Goal: Task Accomplishment & Management: Manage account settings

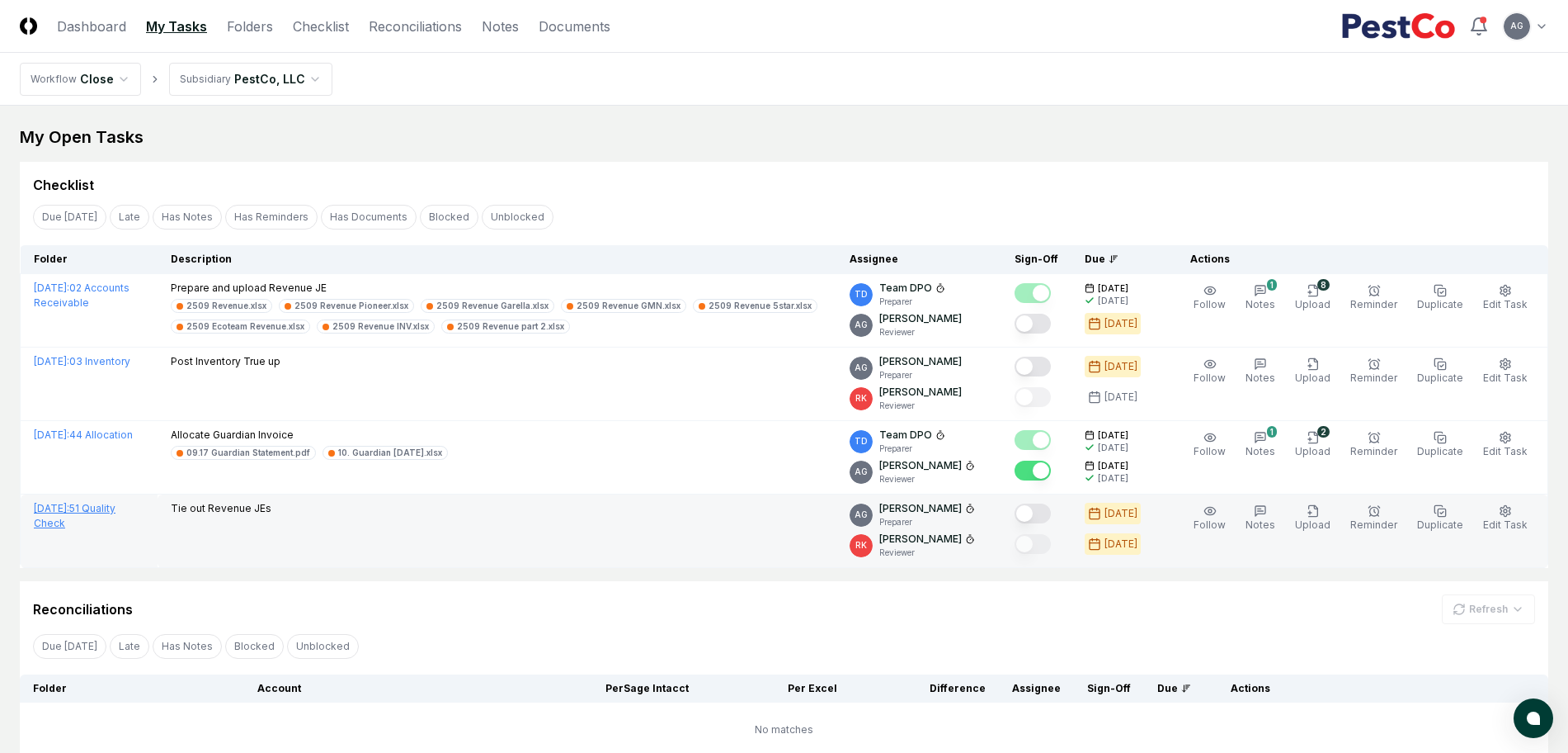
click at [69, 511] on span "[DATE] :" at bounding box center [52, 508] width 35 height 13
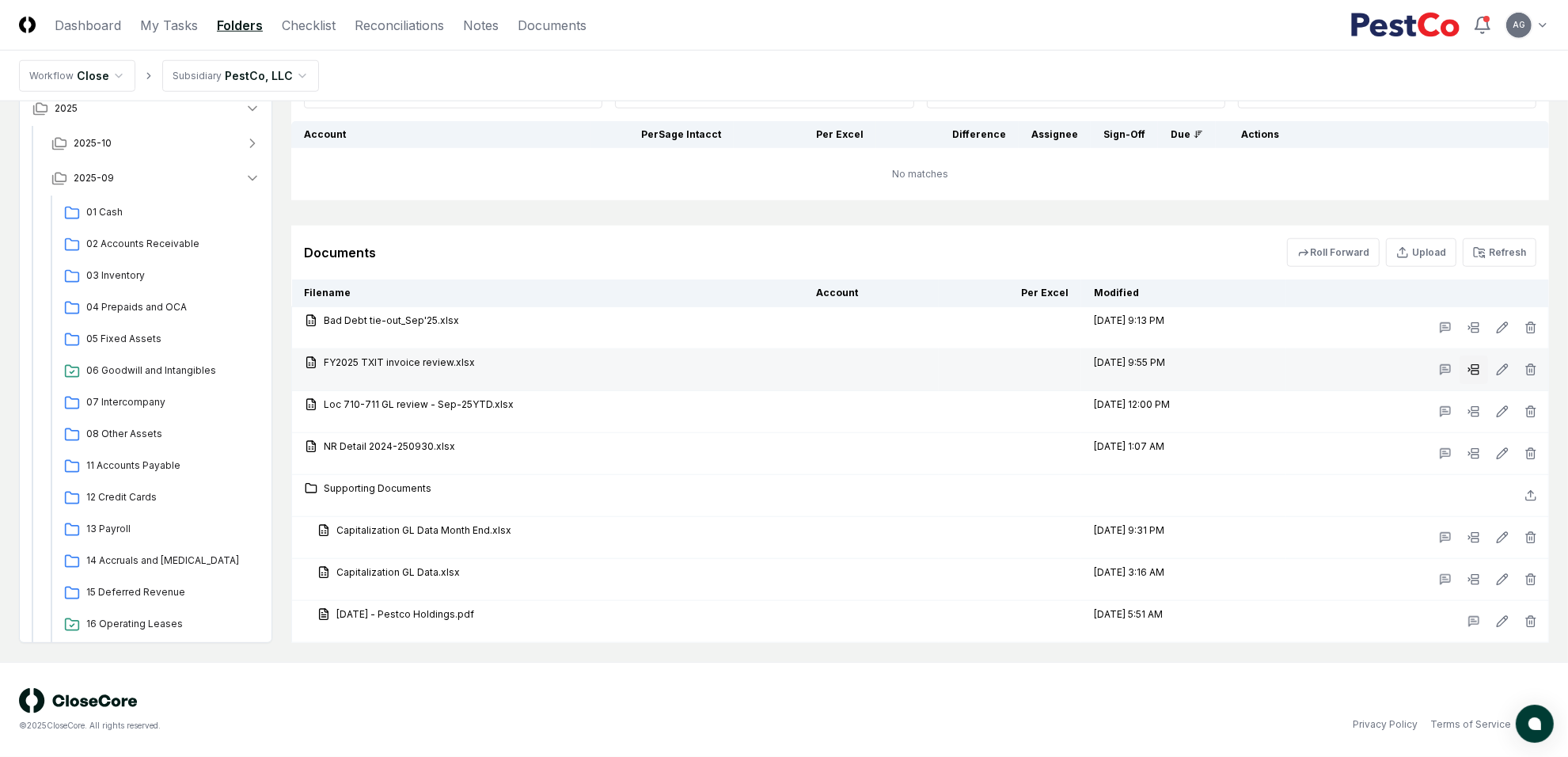
scroll to position [1528, 0]
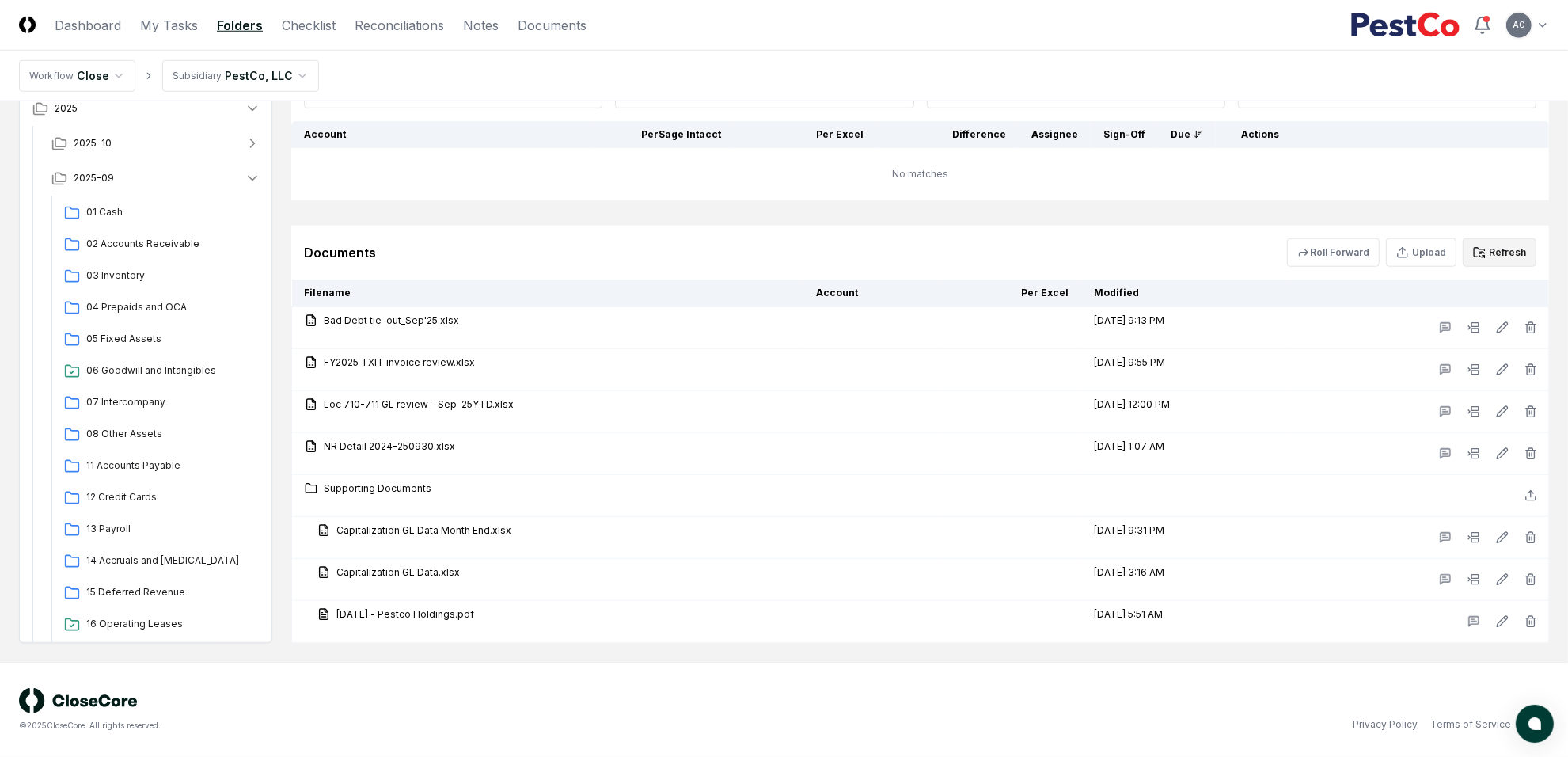
click at [1503, 254] on button "Refresh" at bounding box center [1499, 252] width 73 height 28
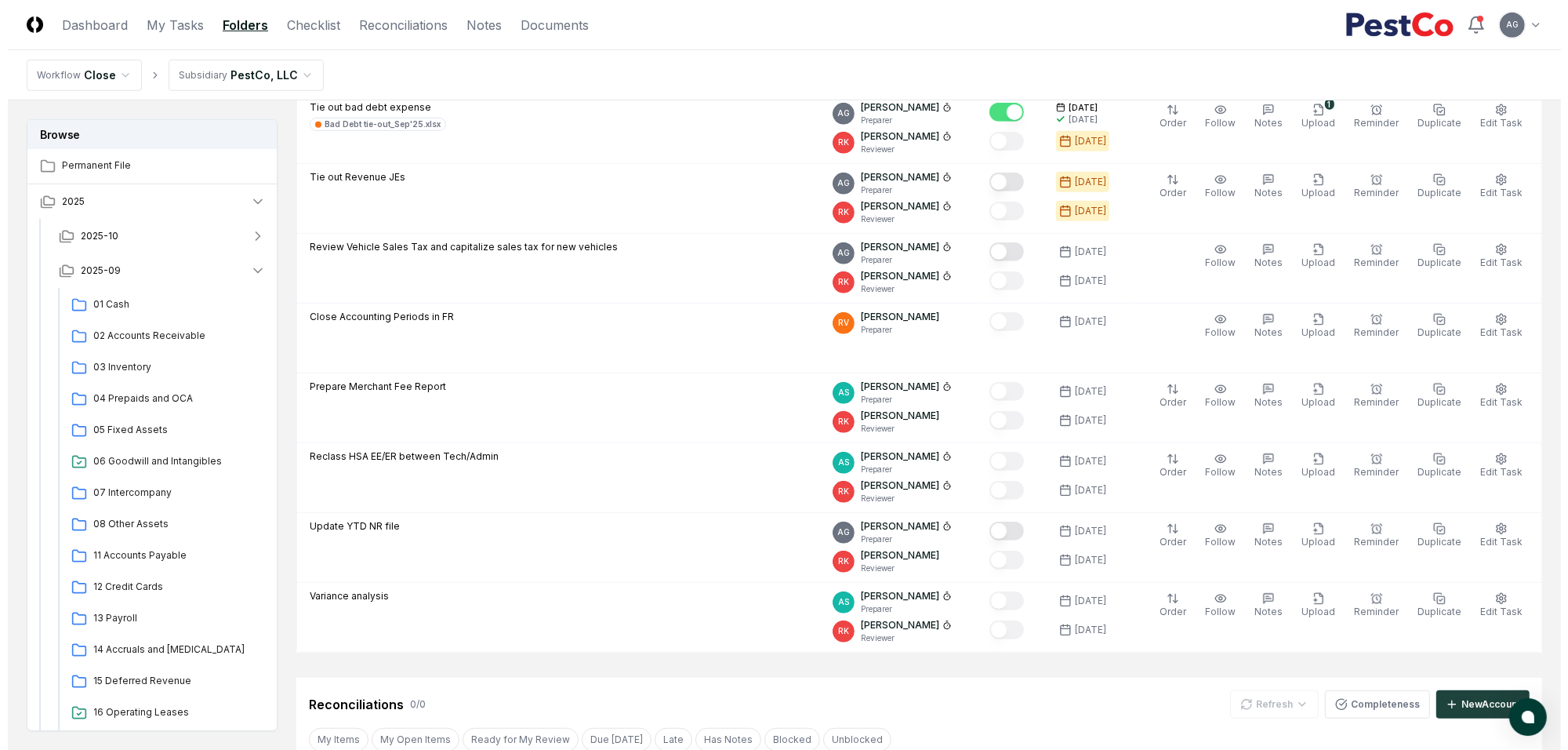
scroll to position [828, 0]
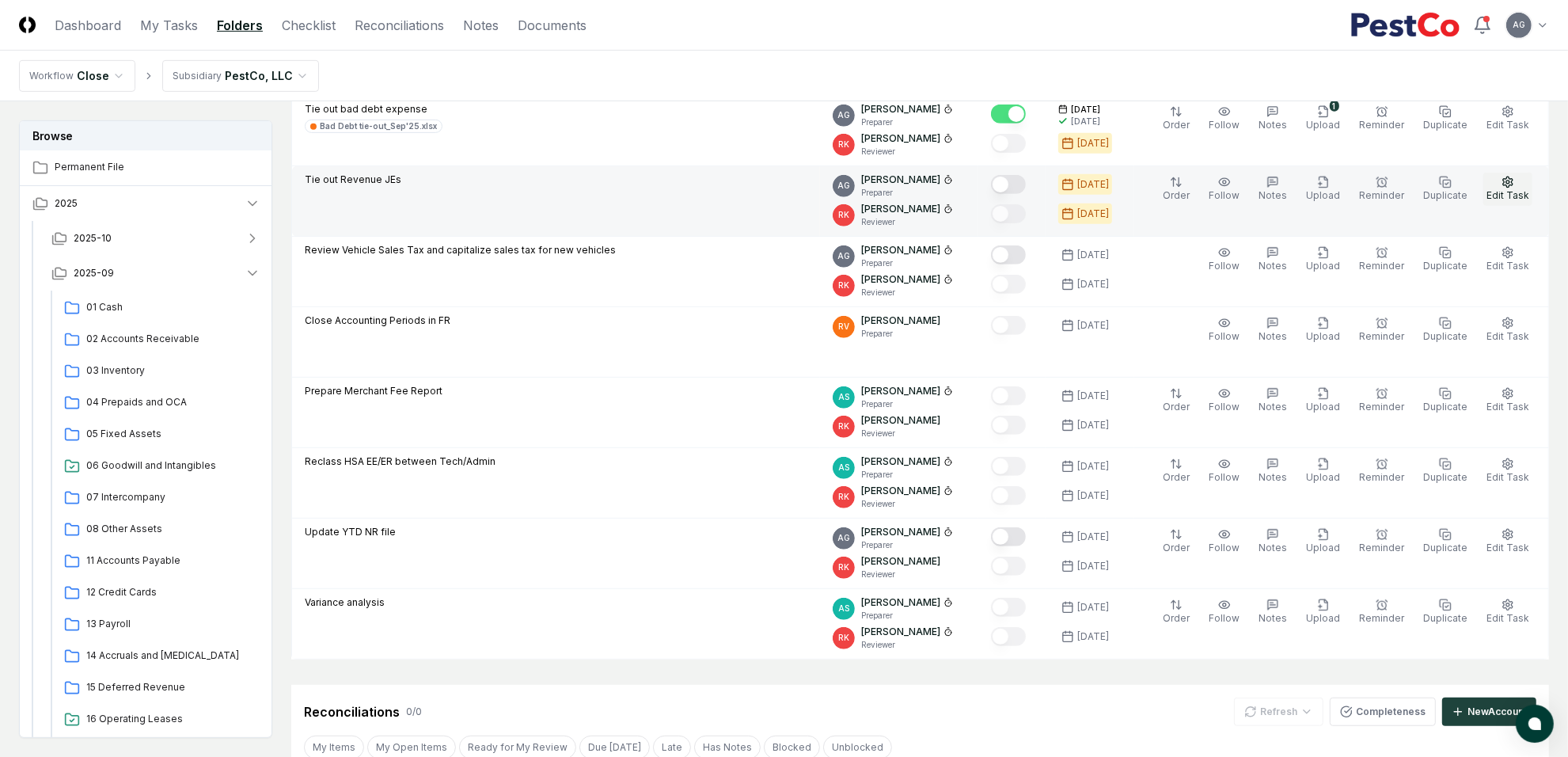
click at [1503, 192] on span "Edit Task" at bounding box center [1508, 195] width 43 height 12
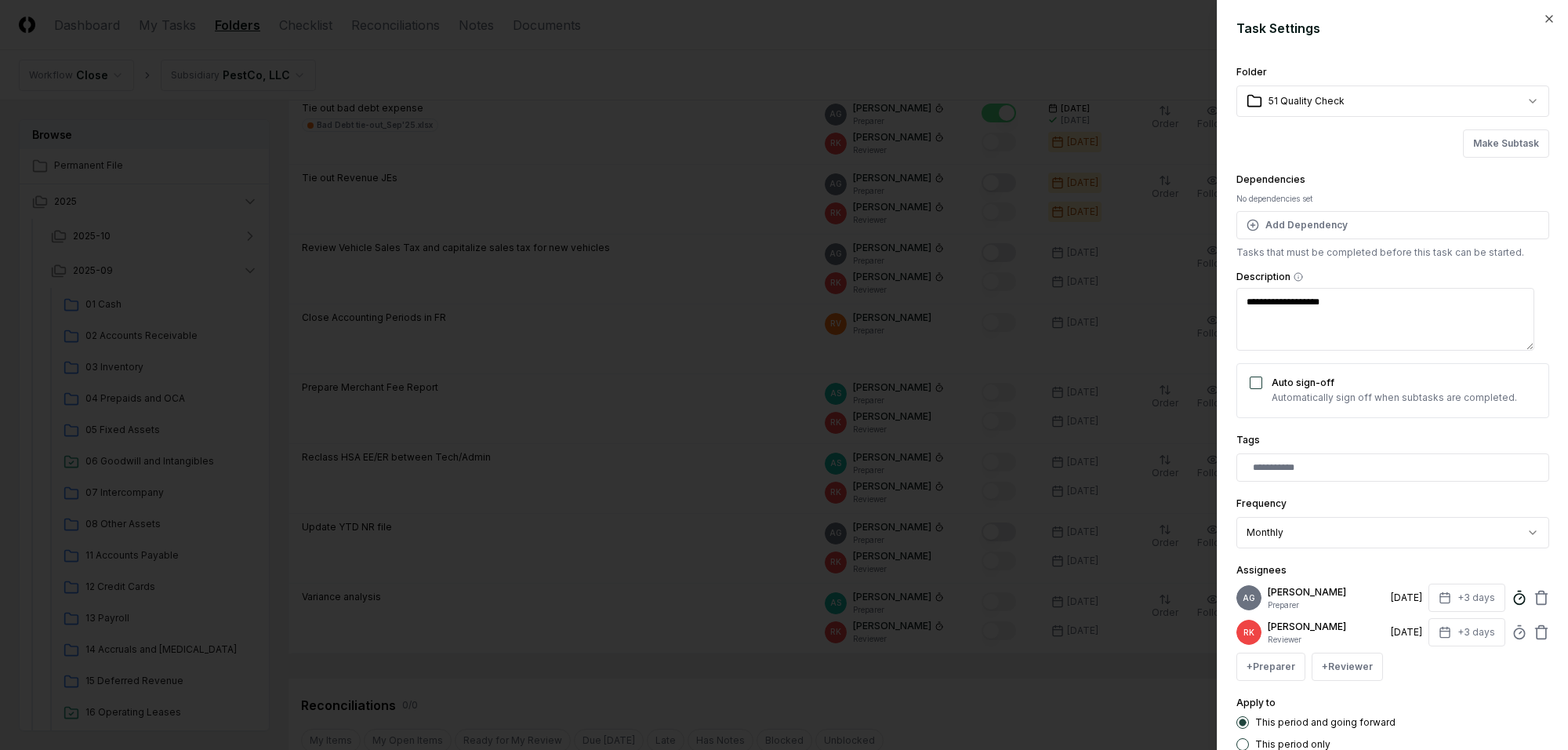
type textarea "*"
click at [1489, 604] on circle at bounding box center [1518, 599] width 10 height 10
type input "*"
type textarea "*"
type input "******"
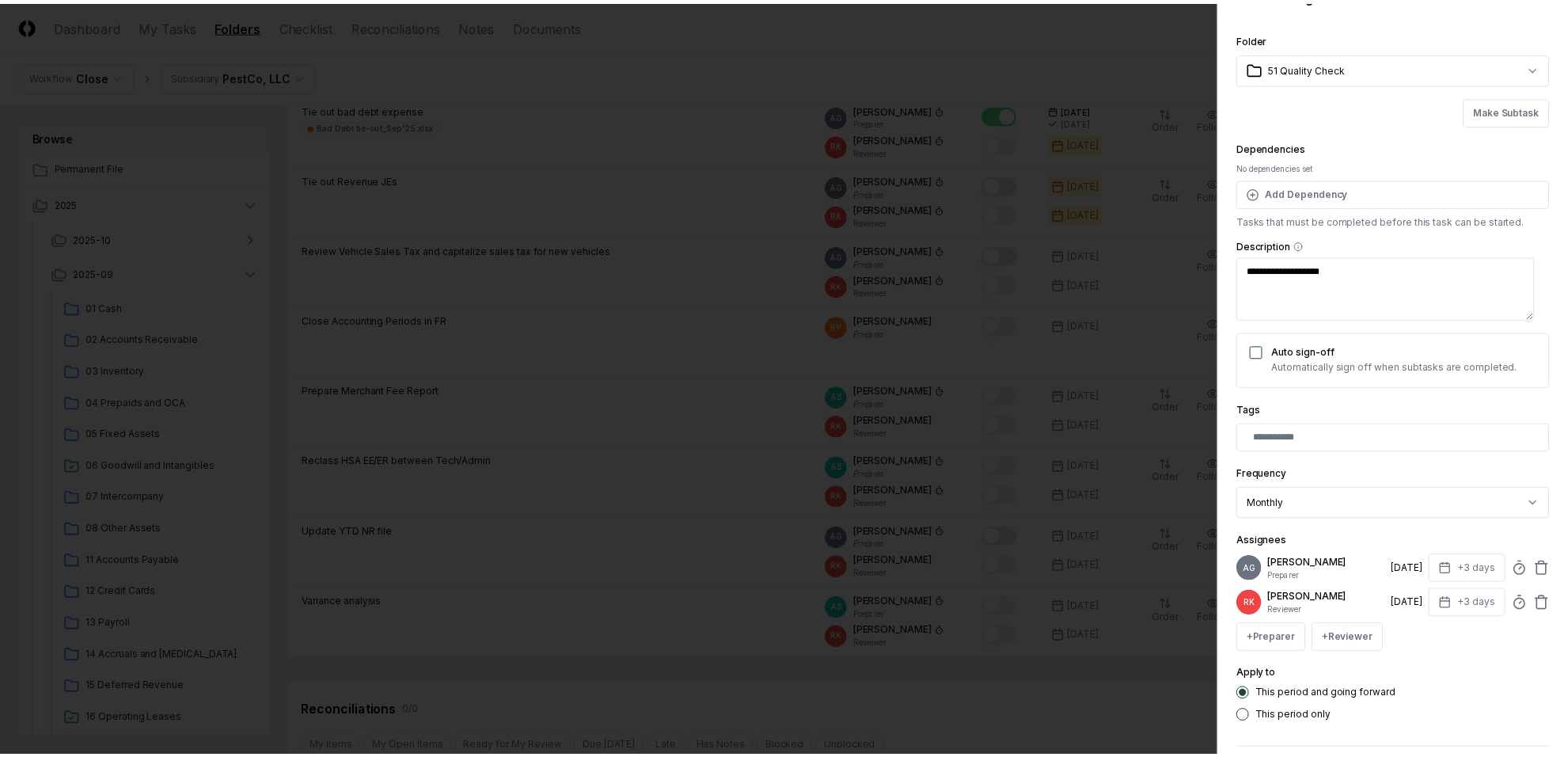
scroll to position [115, 0]
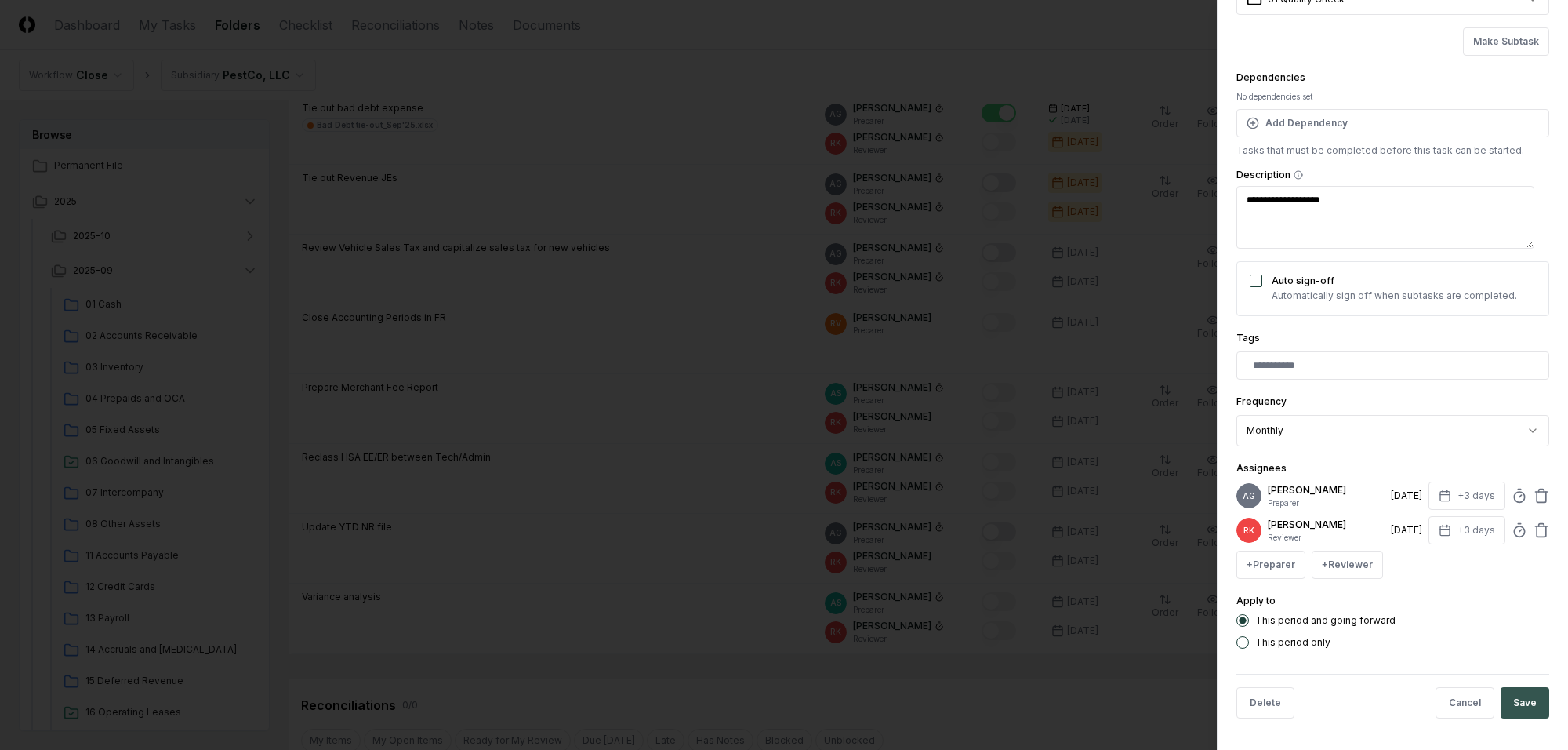
click at [1489, 706] on button "Save" at bounding box center [1524, 703] width 48 height 32
type textarea "*"
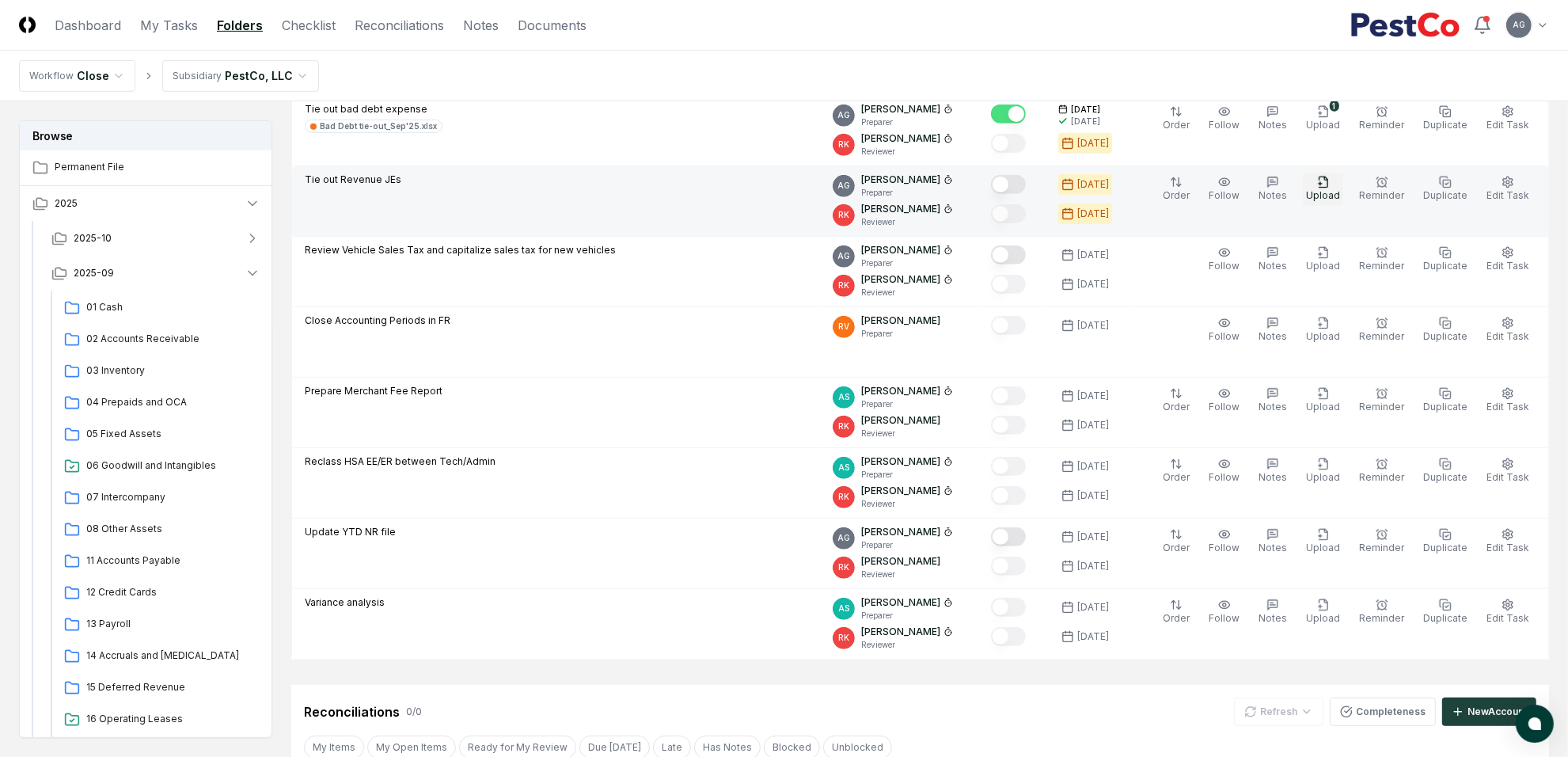
click at [1340, 194] on span "Upload" at bounding box center [1322, 195] width 34 height 12
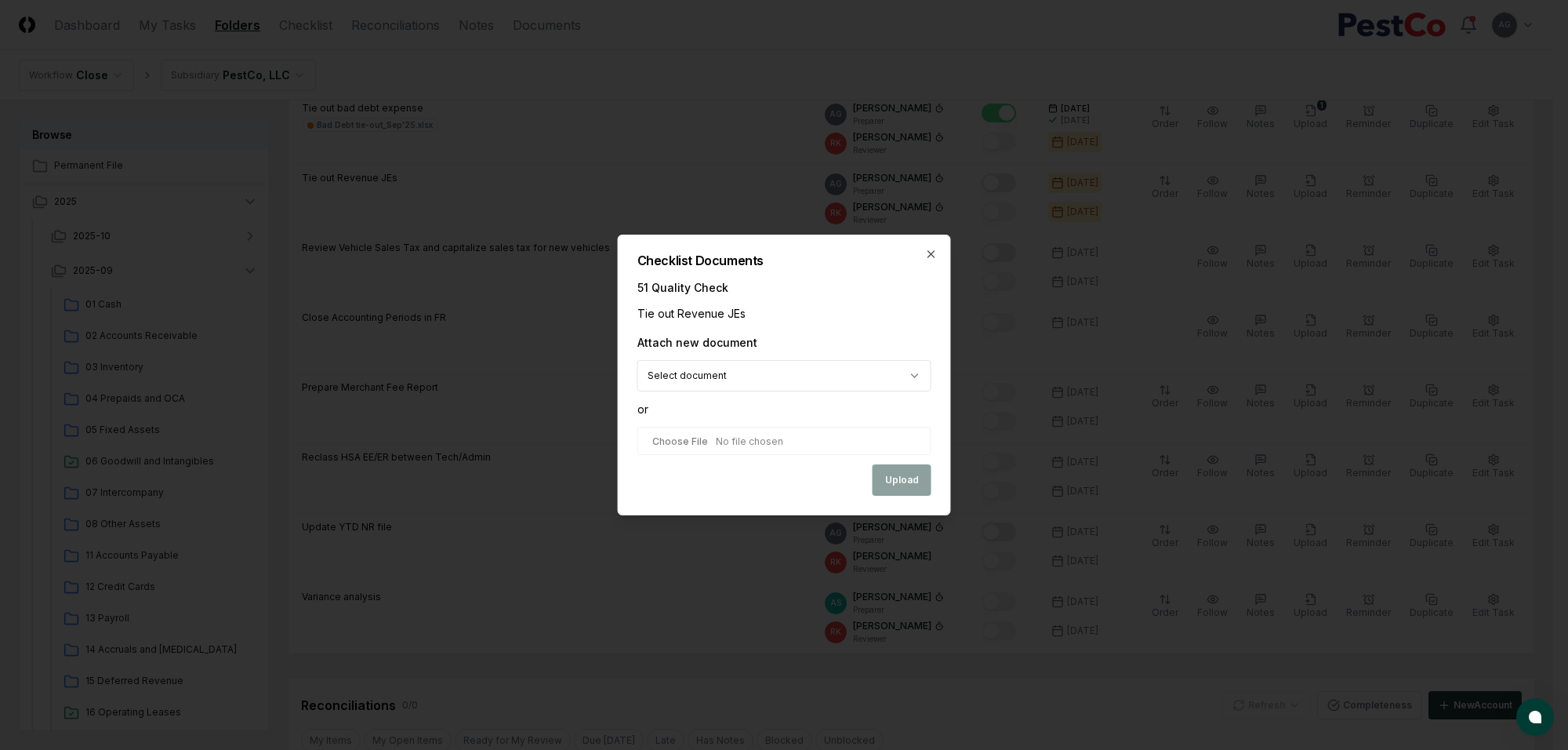
click at [830, 381] on body "CloseCore Dashboard My Tasks Folders Checklist Reconciliations Notes Documents …" at bounding box center [777, 343] width 1553 height 2343
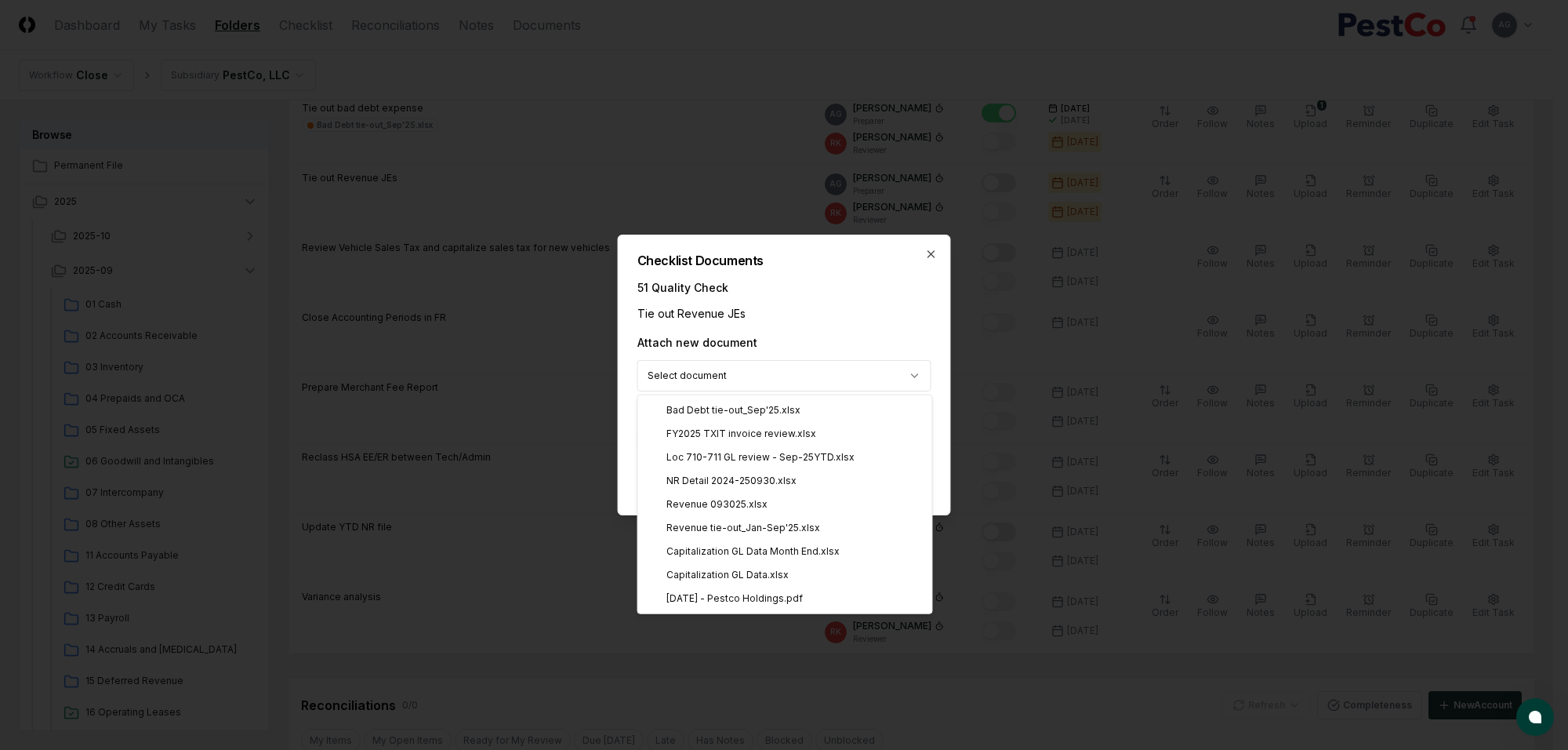
select select "**********"
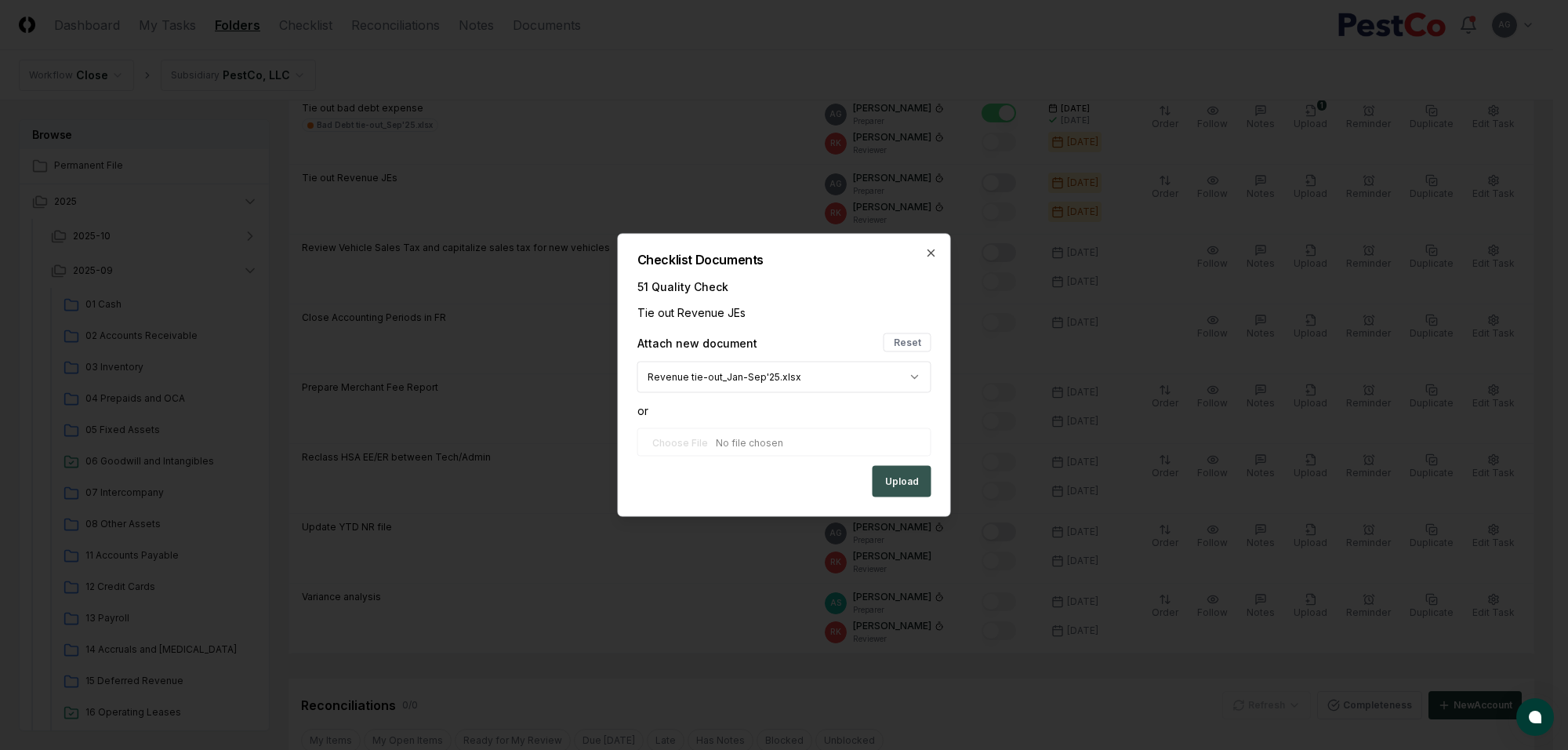
click at [882, 475] on button "Upload" at bounding box center [901, 481] width 59 height 32
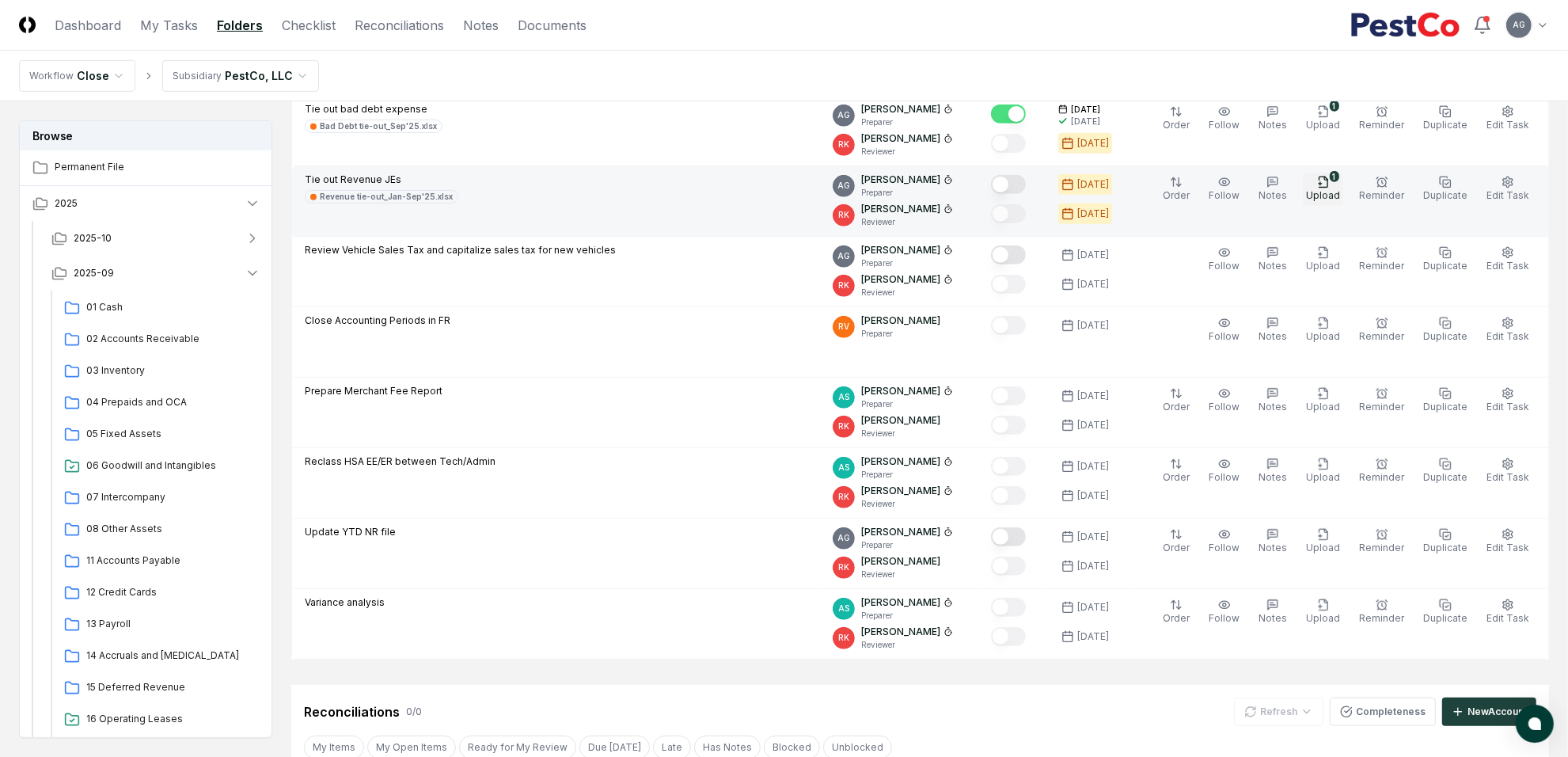
click at [1331, 191] on span "Upload" at bounding box center [1322, 195] width 34 height 12
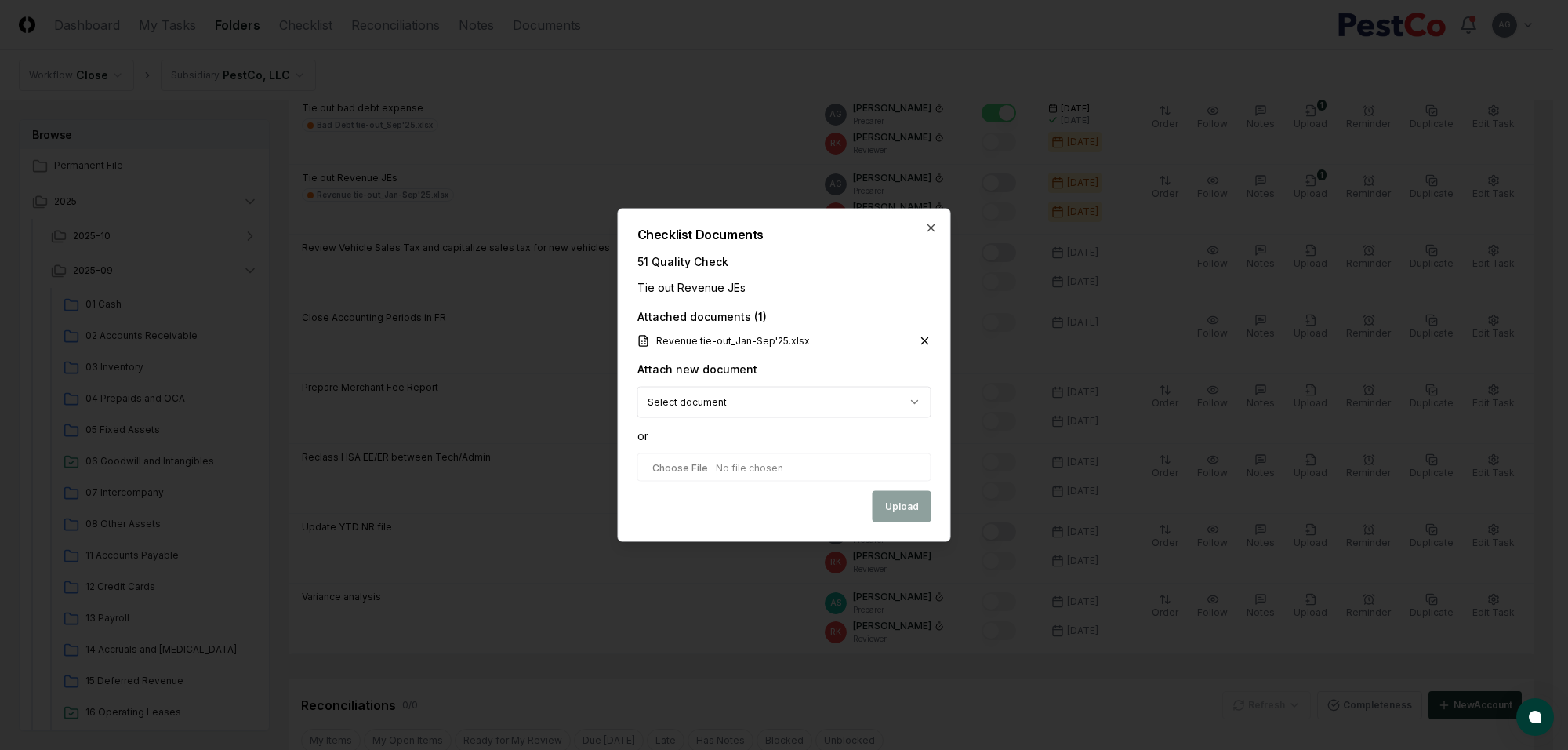
click at [805, 399] on body "CloseCore Dashboard My Tasks Folders Checklist Reconciliations Notes Documents …" at bounding box center [777, 343] width 1553 height 2343
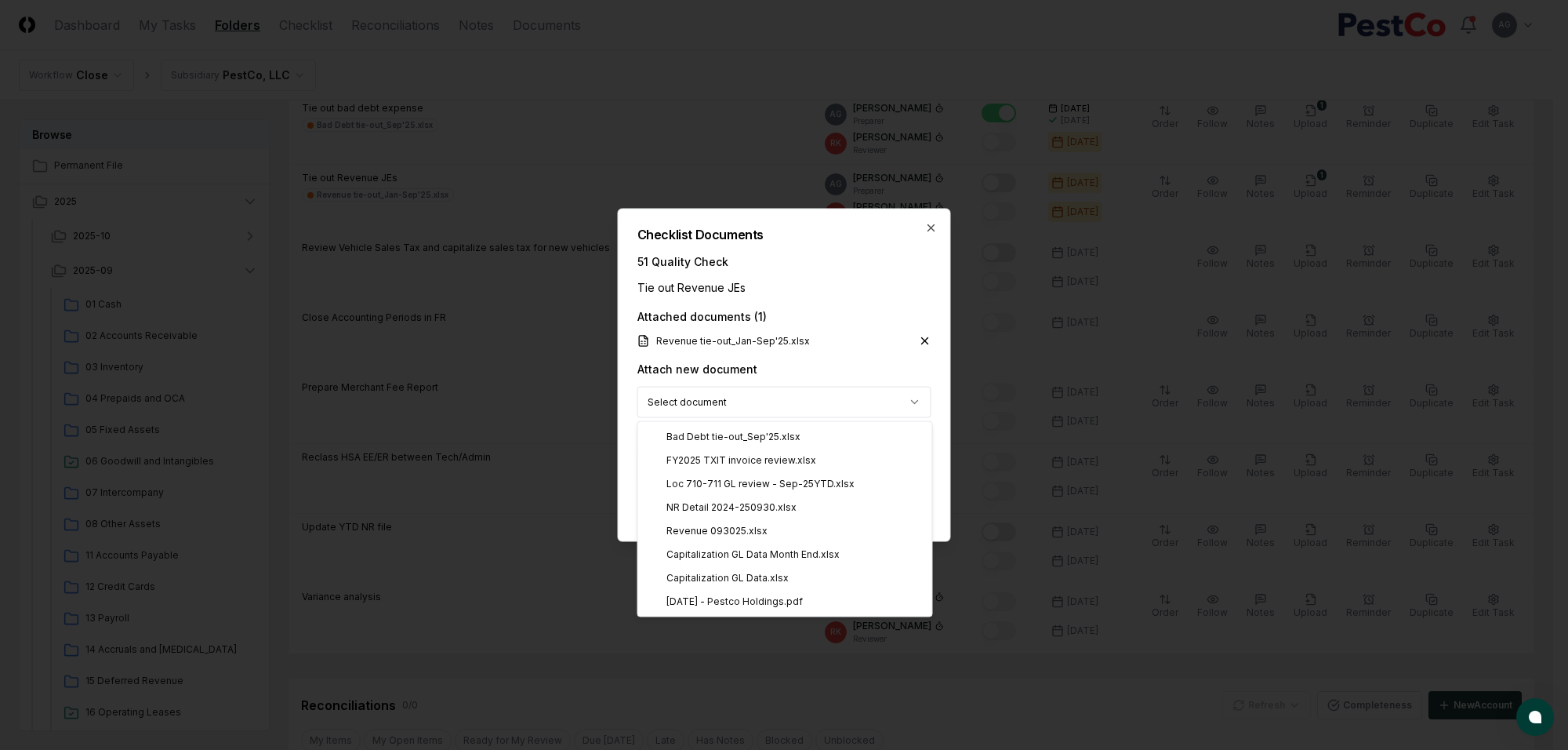
select select "**********"
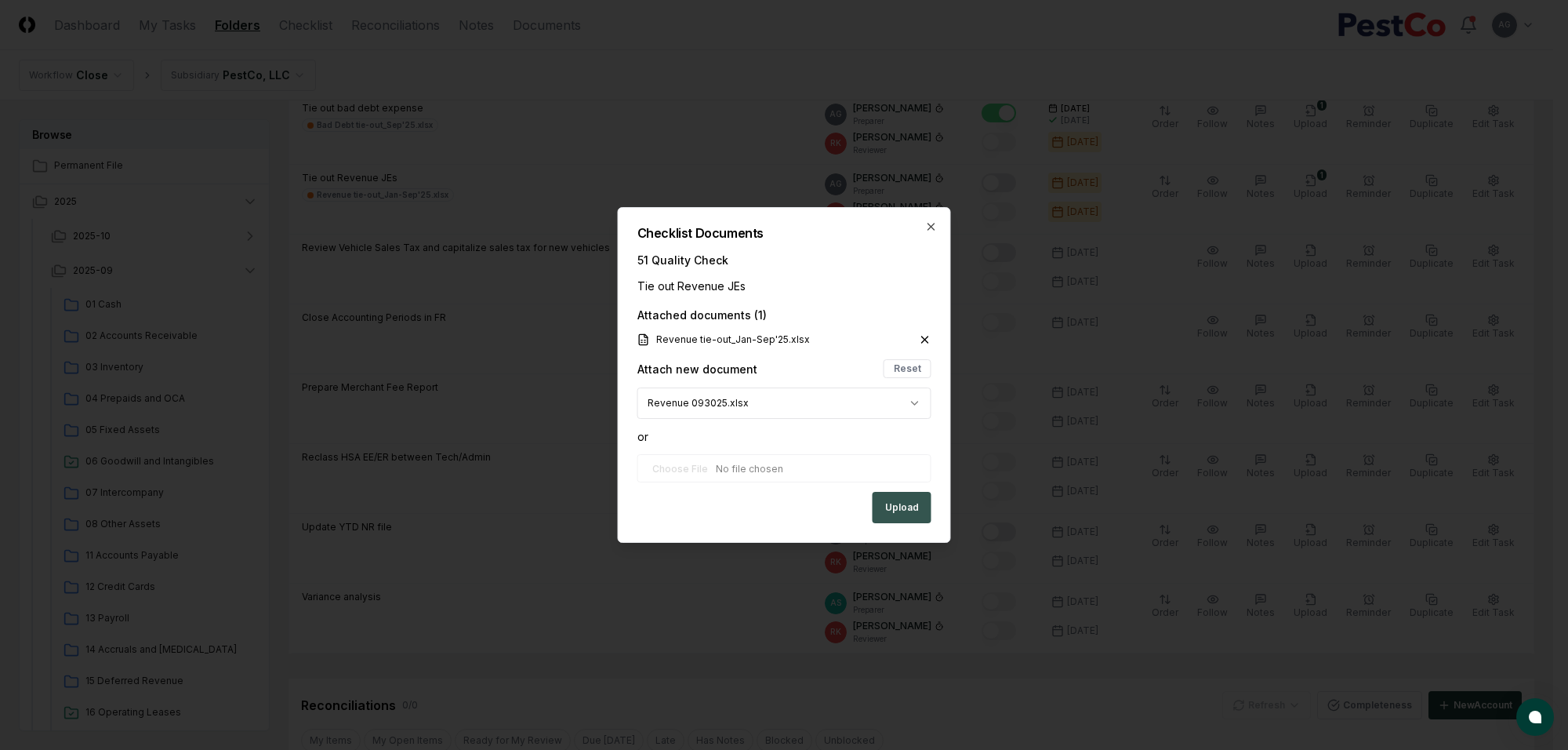
click at [899, 505] on button "Upload" at bounding box center [901, 507] width 59 height 32
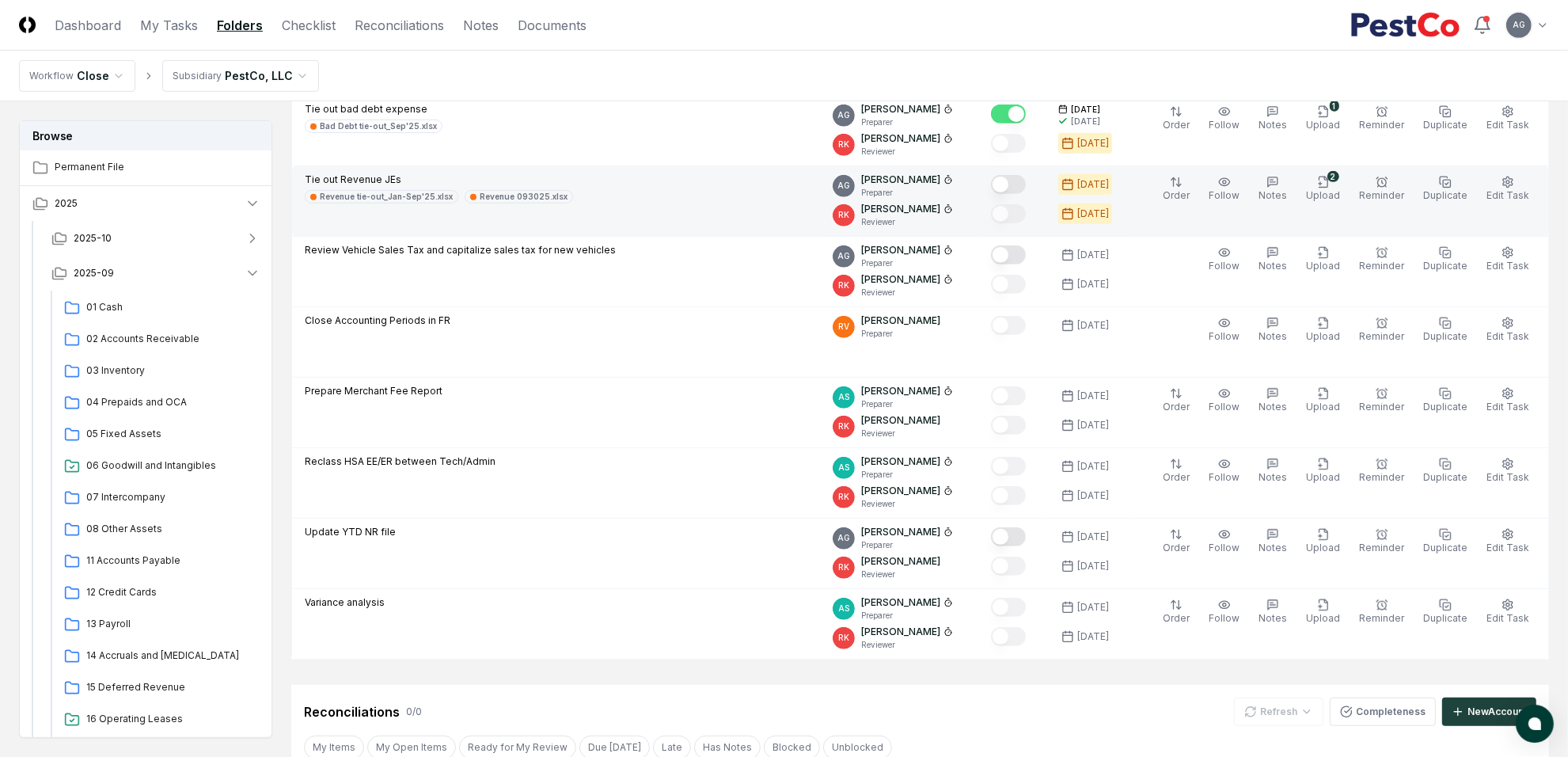
click at [1026, 185] on button "Mark complete" at bounding box center [1008, 184] width 35 height 19
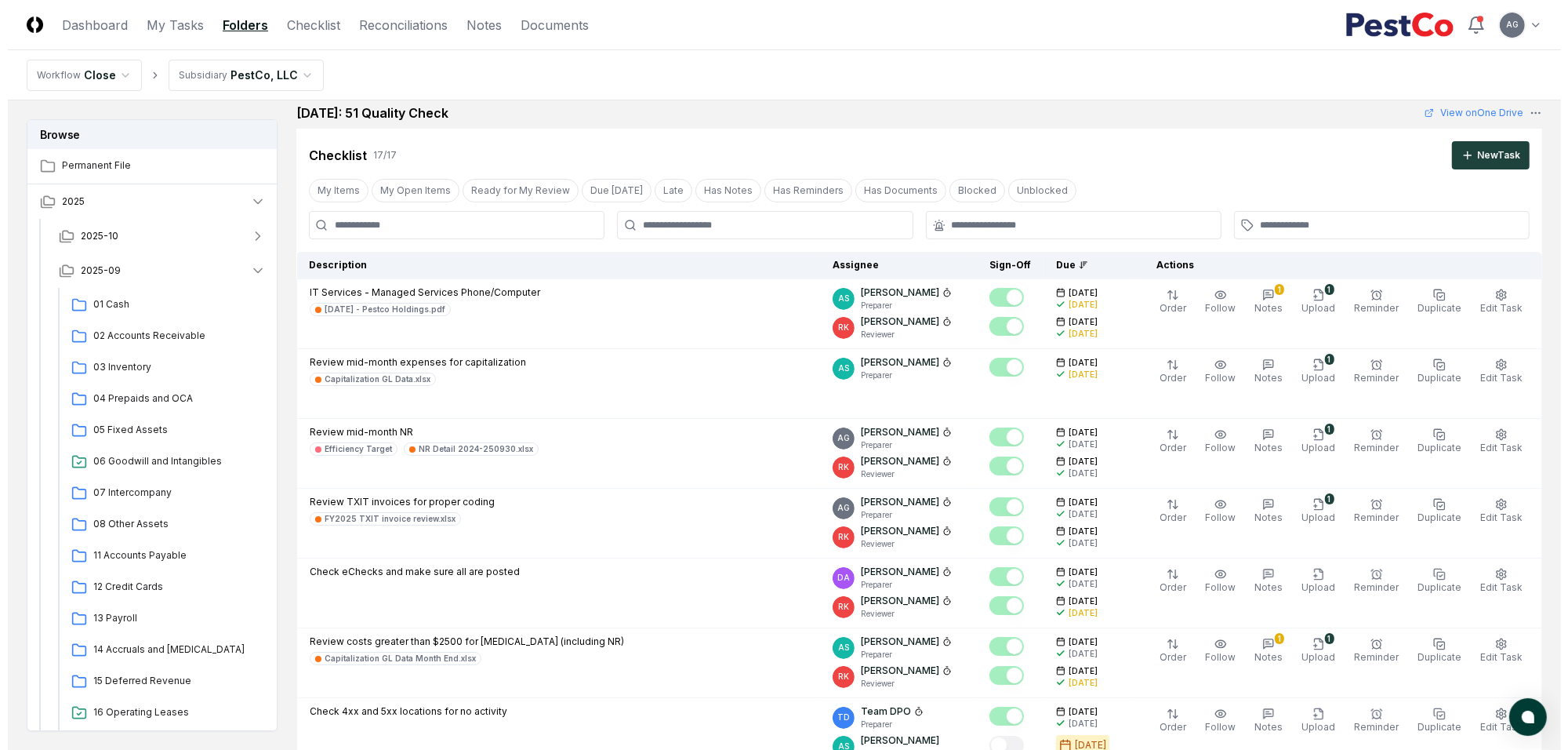
scroll to position [0, 0]
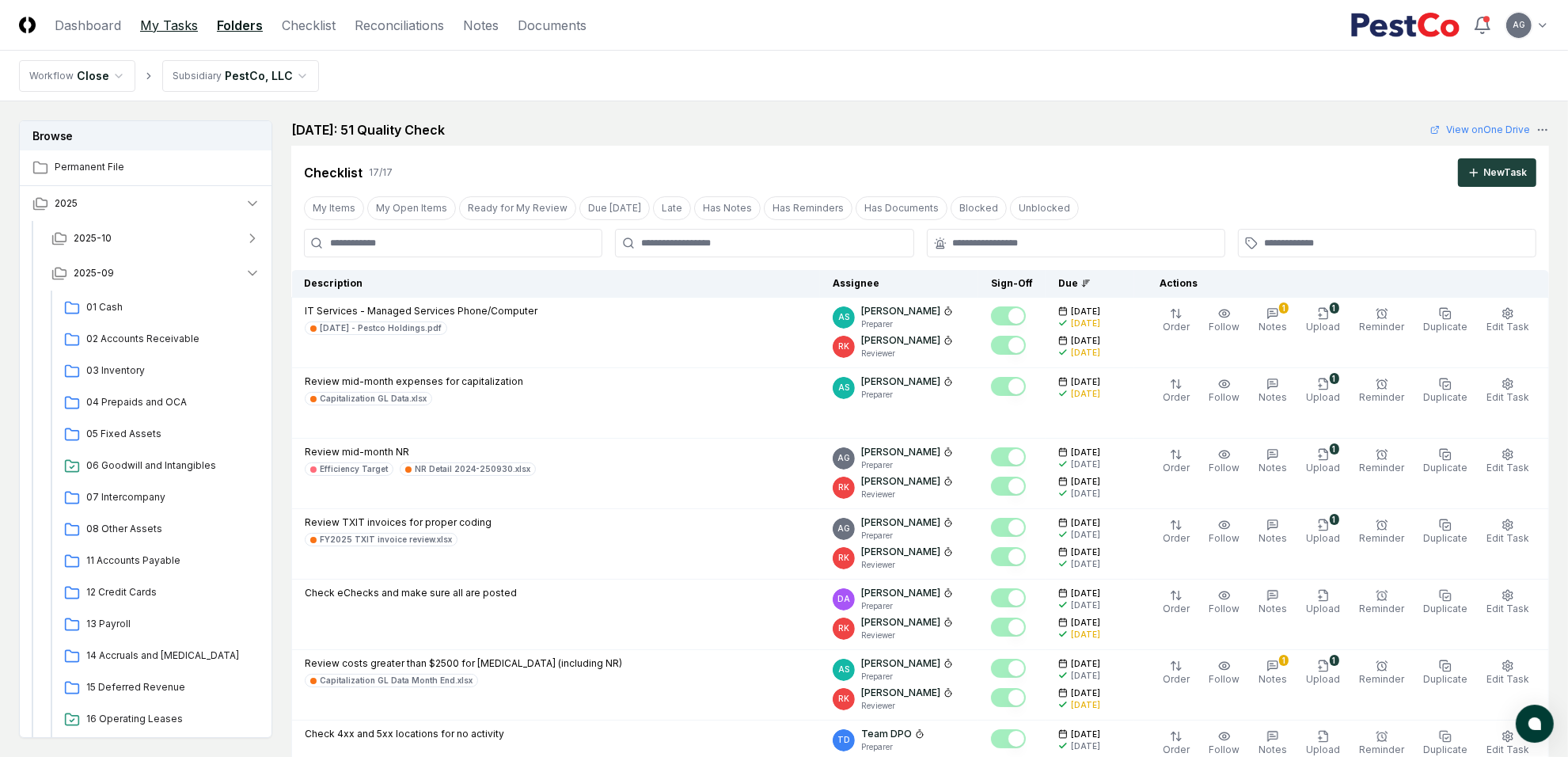
click at [155, 23] on link "My Tasks" at bounding box center [169, 25] width 58 height 19
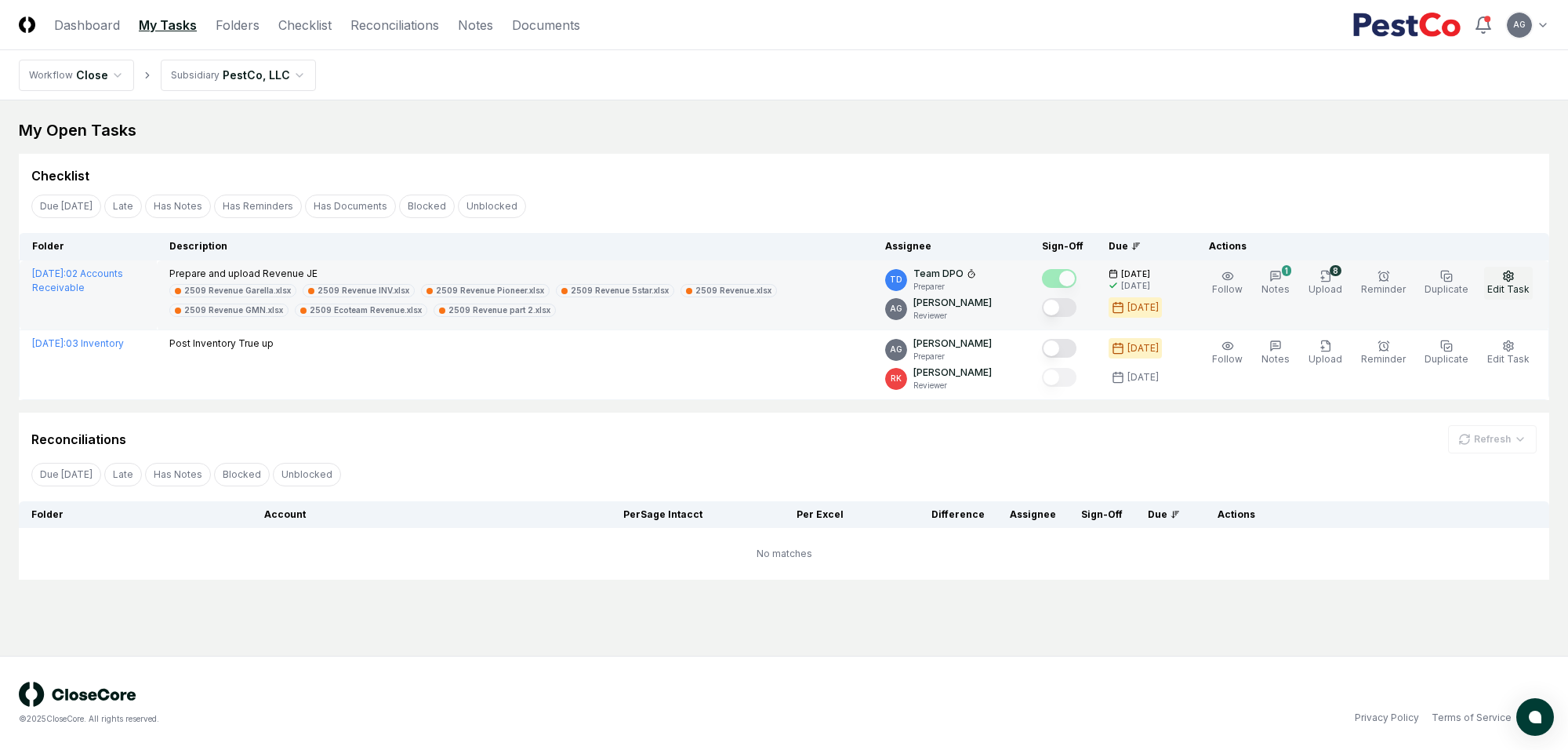
click at [1489, 281] on icon "button" at bounding box center [1509, 276] width 13 height 13
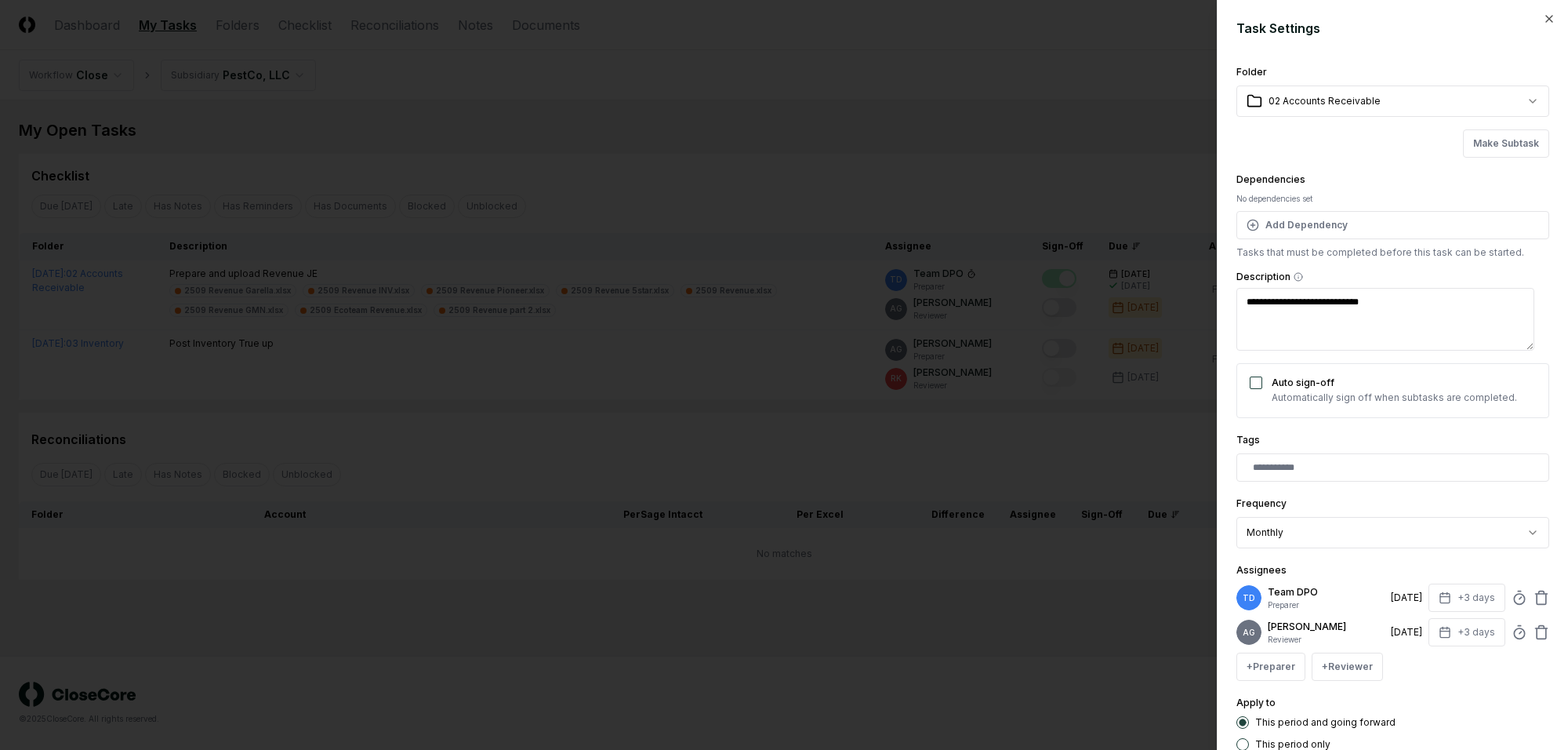
click at [1489, 634] on div "AG [PERSON_NAME] Reviewer [DATE] +3 days" at bounding box center [1392, 632] width 313 height 28
click at [1489, 634] on icon at bounding box center [1519, 632] width 16 height 16
type textarea "*"
type input "******"
click at [1485, 696] on div "**********" at bounding box center [1392, 407] width 313 height 688
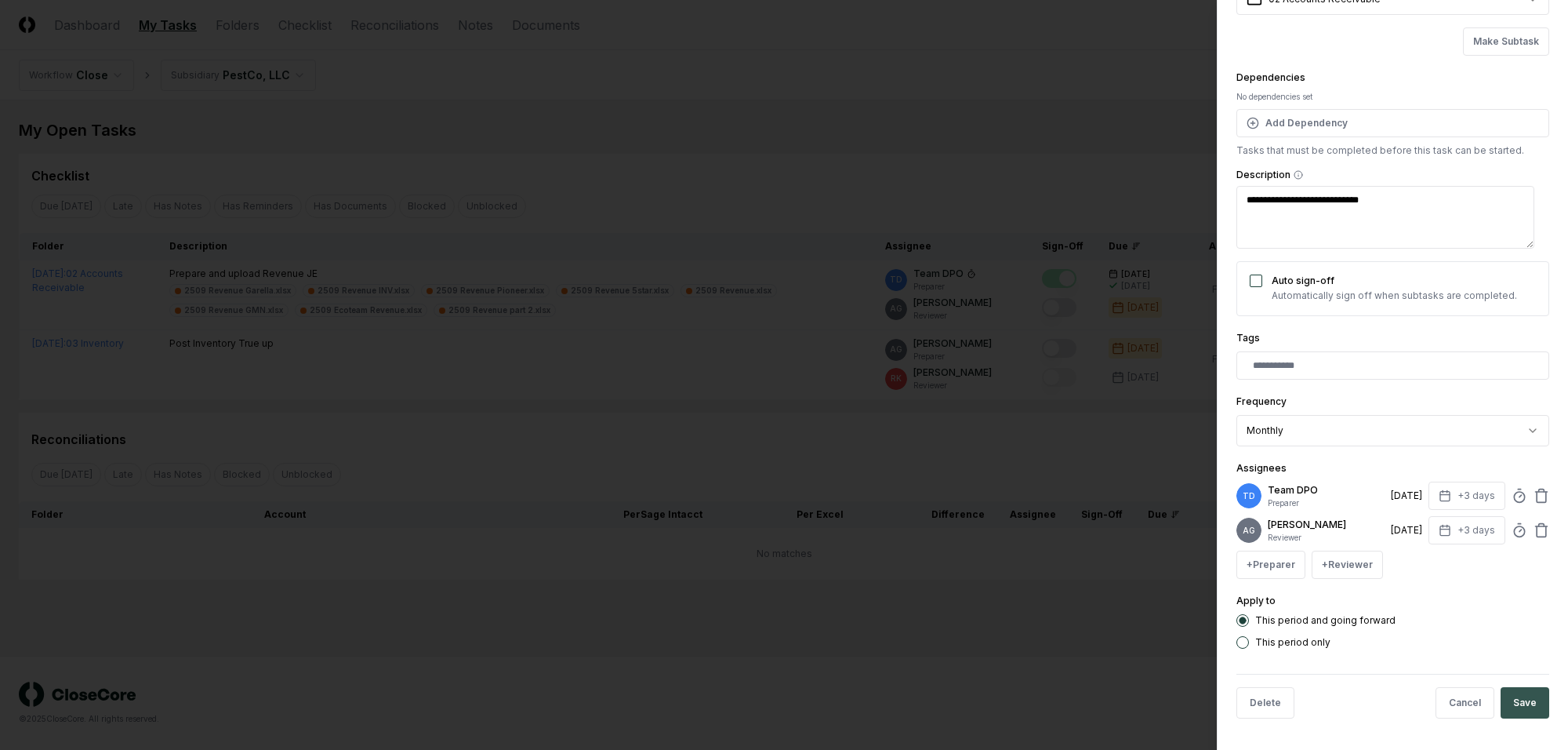
scroll to position [114, 0]
click at [1489, 706] on button "Save" at bounding box center [1524, 703] width 48 height 32
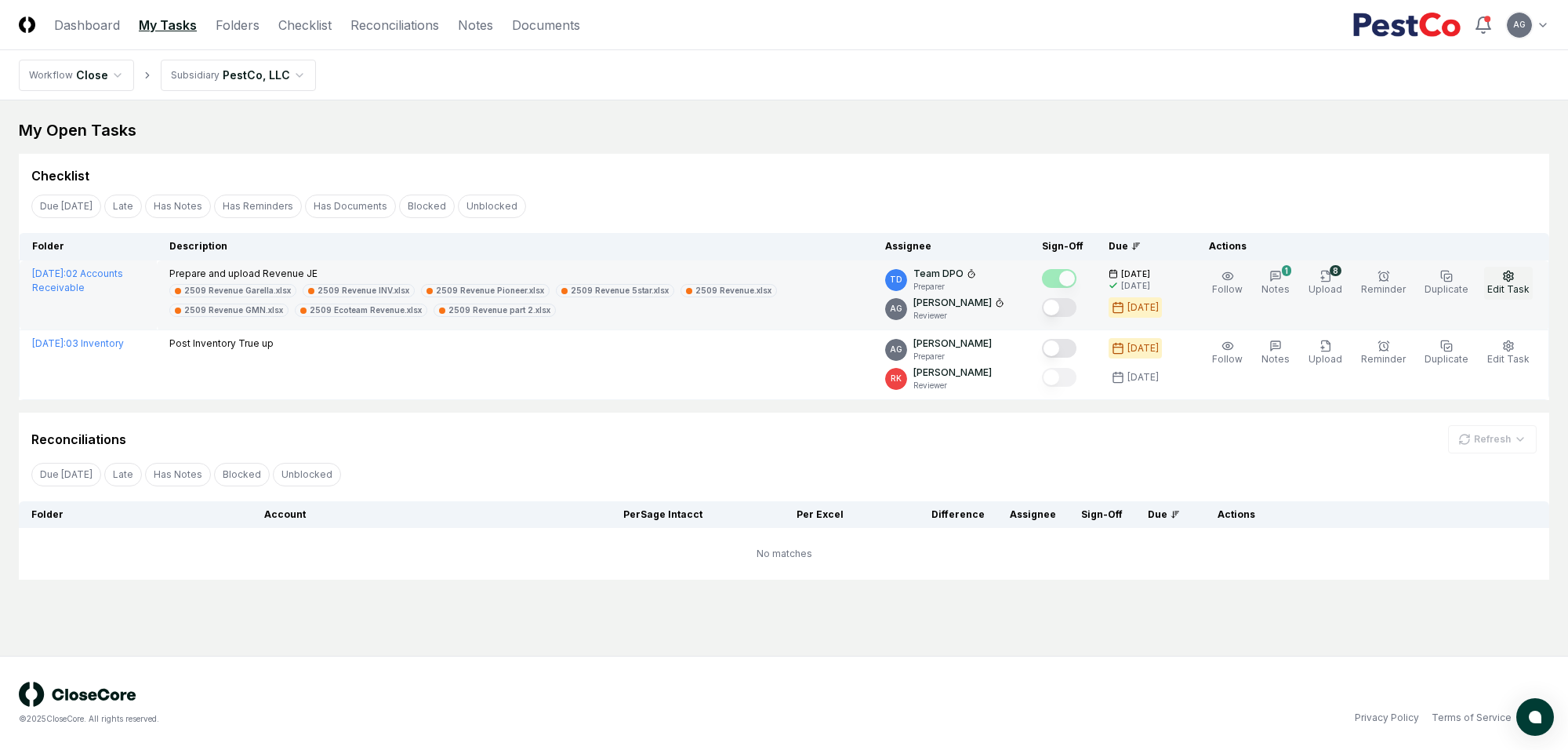
click at [1489, 283] on span "Edit Task" at bounding box center [1509, 289] width 43 height 12
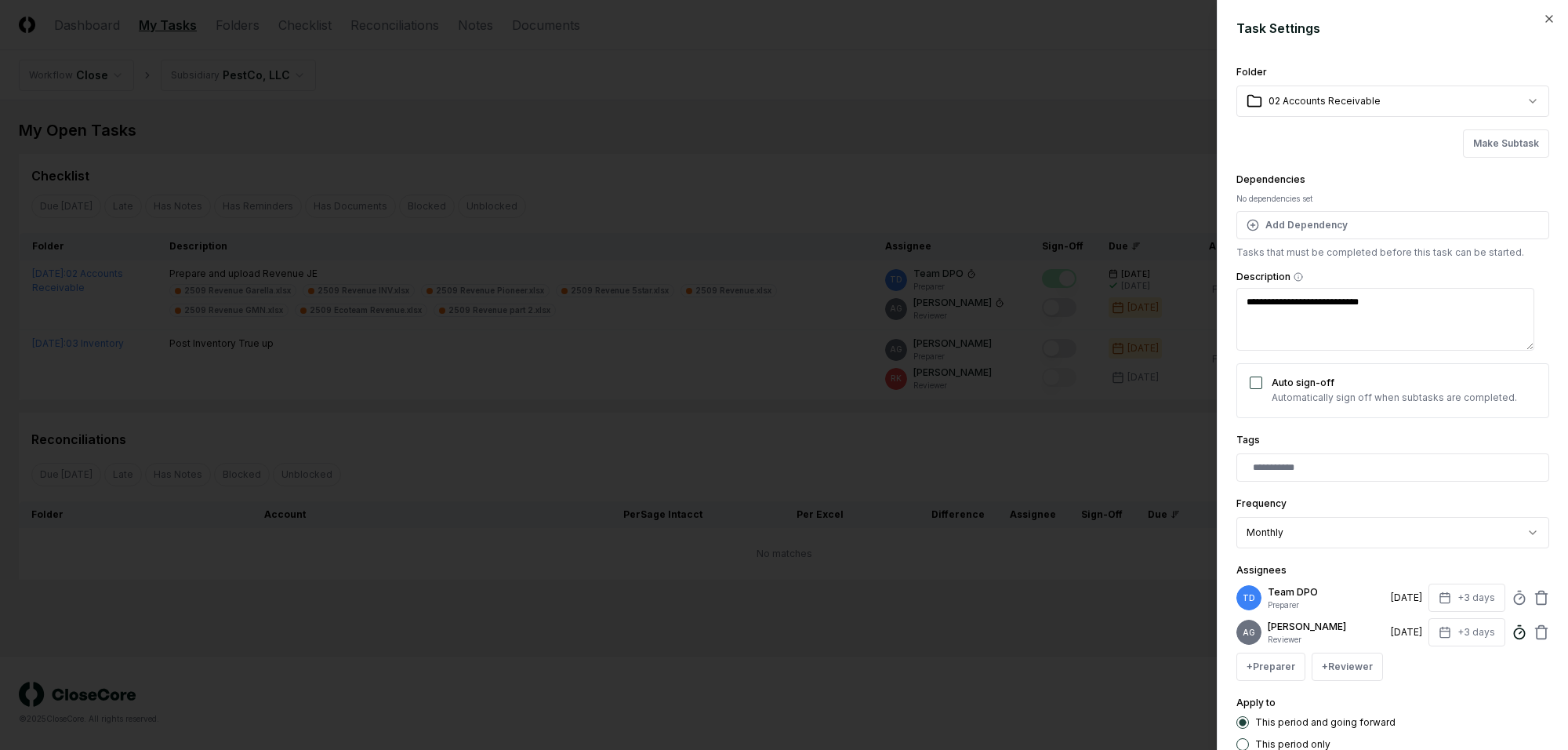
click at [1489, 638] on circle at bounding box center [1518, 633] width 10 height 10
type textarea "*"
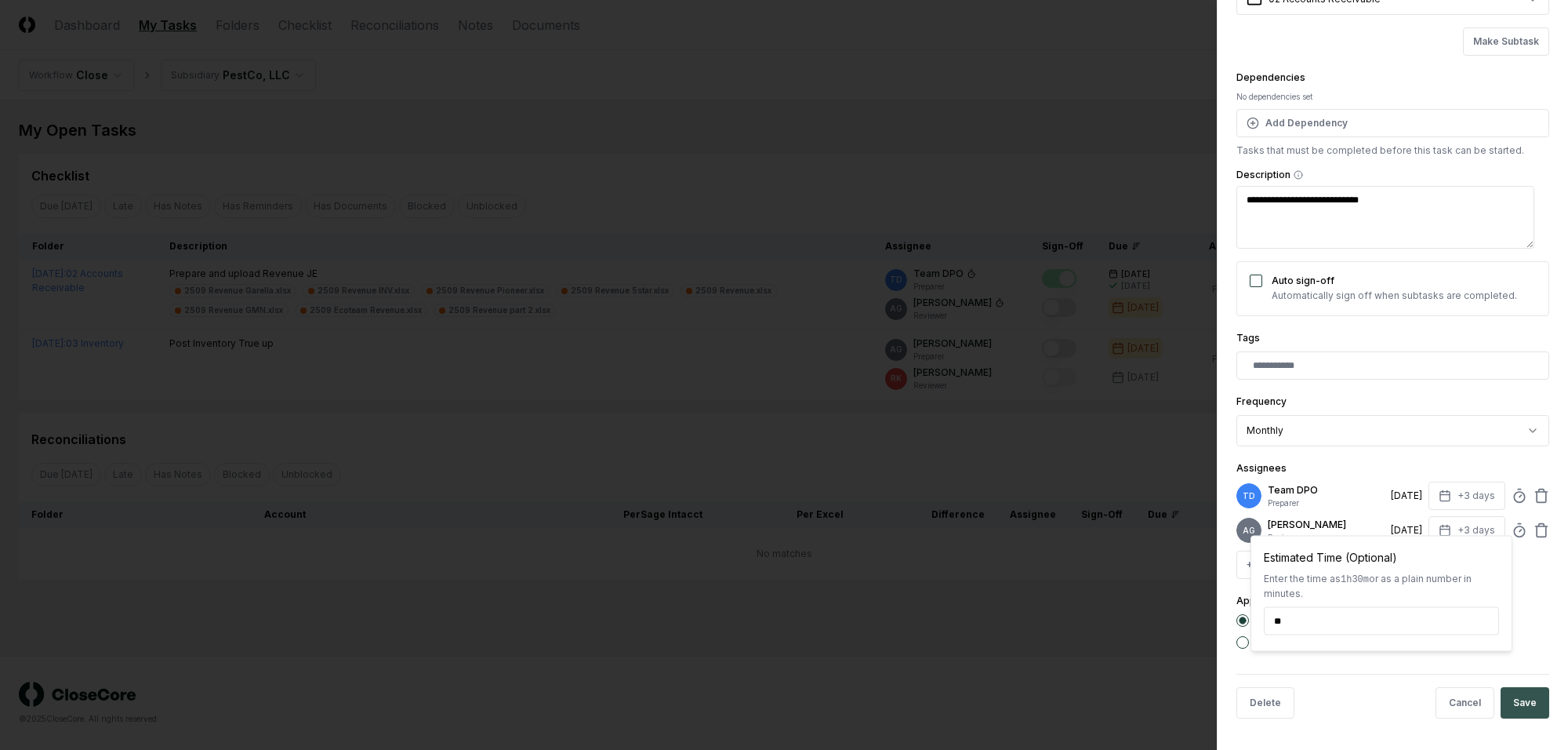
type input "******"
click at [1489, 698] on button "Save" at bounding box center [1524, 703] width 48 height 32
type textarea "*"
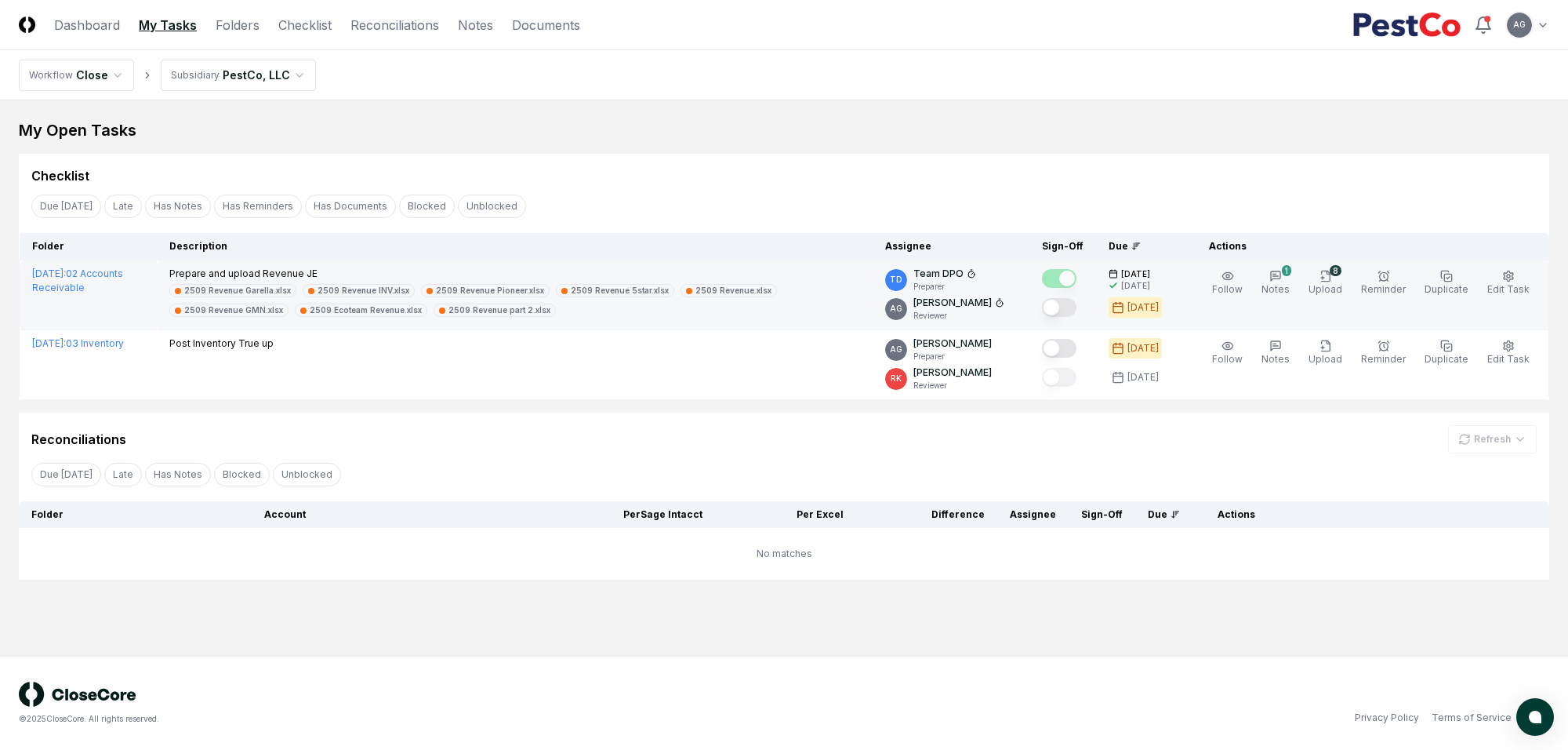
click at [1074, 300] on button "Mark complete" at bounding box center [1058, 308] width 34 height 19
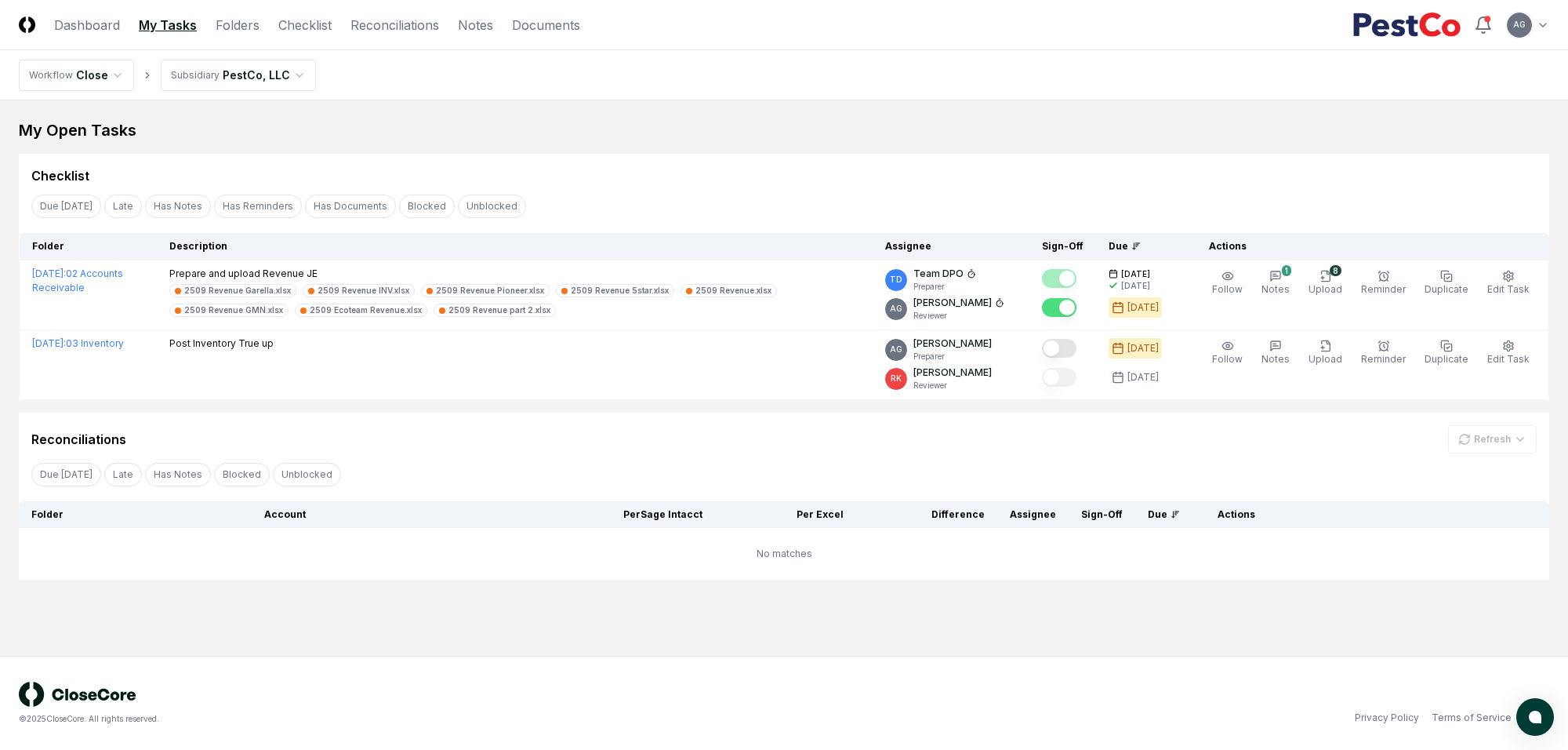
click at [781, 146] on div "My Open Tasks Cancel Reassign Checklist Due [DATE] Late Has Notes Has Reminders…" at bounding box center [783, 349] width 1530 height 460
click at [747, 424] on div "Reconciliations Refresh" at bounding box center [783, 433] width 1530 height 41
